Goal: Task Accomplishment & Management: Manage account settings

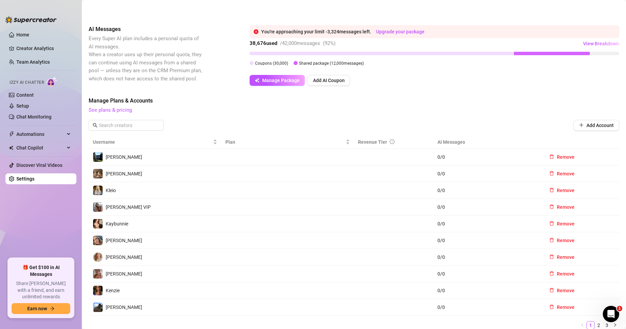
scroll to position [136, 0]
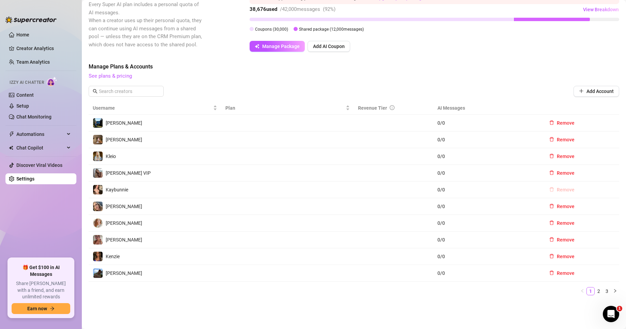
click at [557, 191] on span "Remove" at bounding box center [566, 189] width 18 height 5
click at [603, 171] on span "OK" at bounding box center [602, 171] width 6 height 5
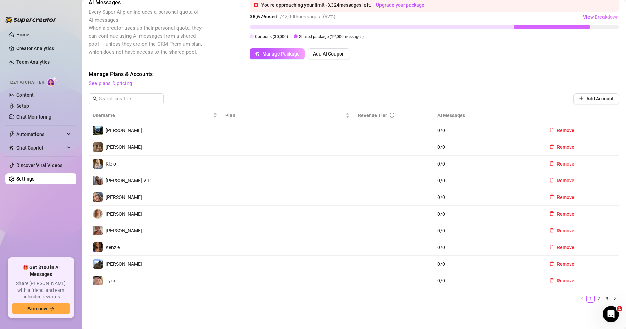
scroll to position [68, 0]
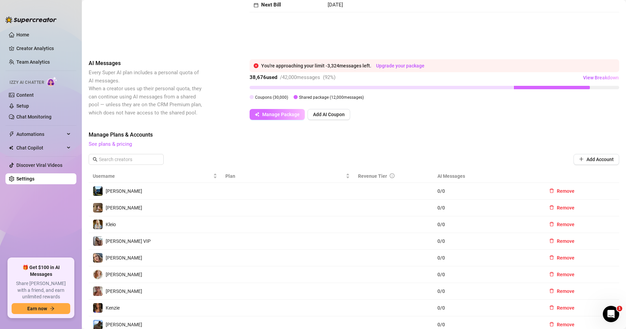
click at [288, 116] on span "Manage Package" at bounding box center [280, 114] width 37 height 5
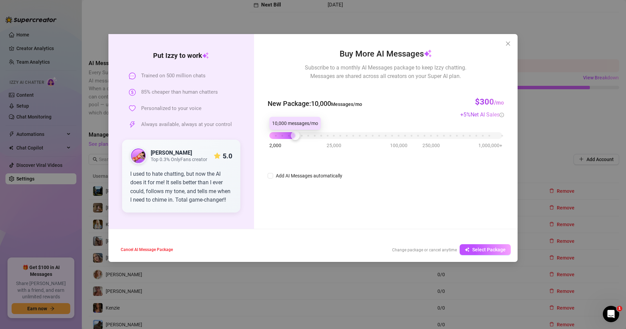
drag, startPoint x: 300, startPoint y: 136, endPoint x: 295, endPoint y: 136, distance: 4.4
click at [295, 136] on div at bounding box center [295, 135] width 9 height 9
click at [492, 251] on span "Select Package" at bounding box center [488, 249] width 33 height 5
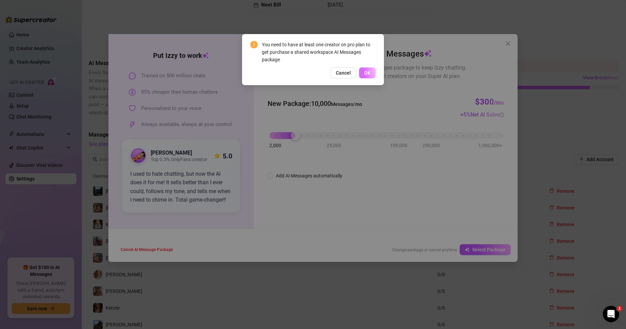
click at [368, 74] on span "OK" at bounding box center [367, 72] width 6 height 5
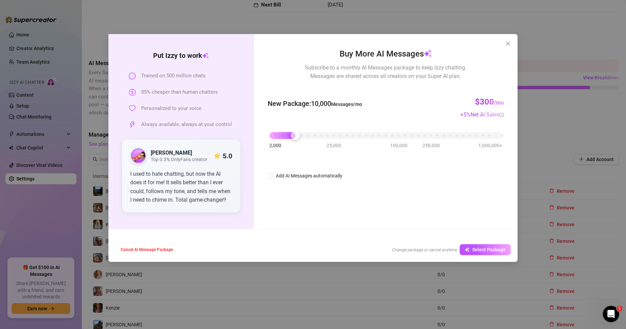
click at [507, 49] on div "Buy More AI Messages Subscribe to a monthly AI Messages package to keep Izzy ch…" at bounding box center [385, 131] width 263 height 195
click at [508, 42] on icon "close" at bounding box center [507, 43] width 5 height 5
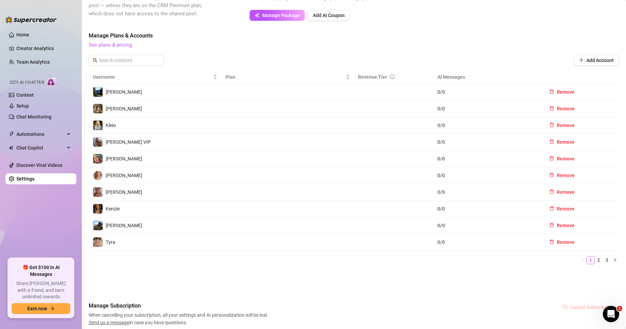
scroll to position [170, 0]
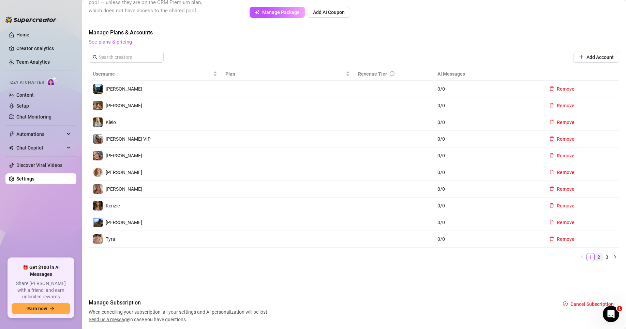
click at [595, 257] on link "2" at bounding box center [598, 257] width 7 height 7
click at [603, 258] on link "3" at bounding box center [606, 257] width 7 height 7
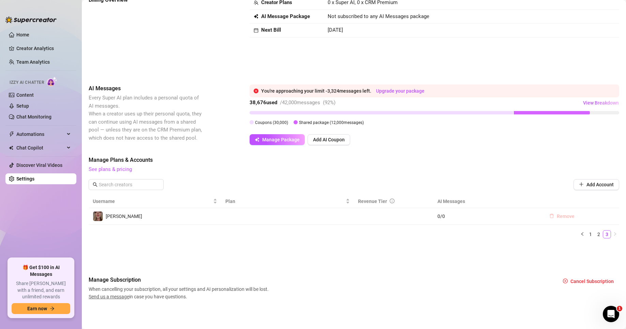
click at [557, 215] on span "Remove" at bounding box center [566, 216] width 18 height 5
click at [604, 199] on span "OK" at bounding box center [602, 198] width 6 height 5
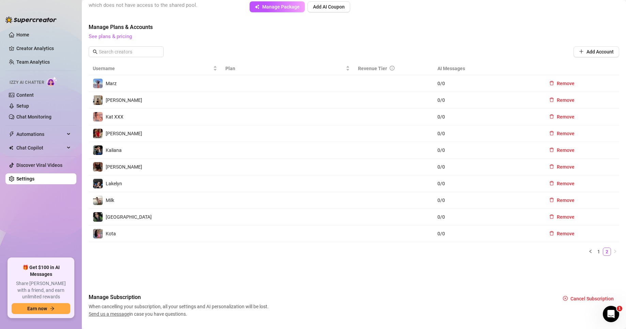
scroll to position [179, 0]
